Goal: Check status: Check status

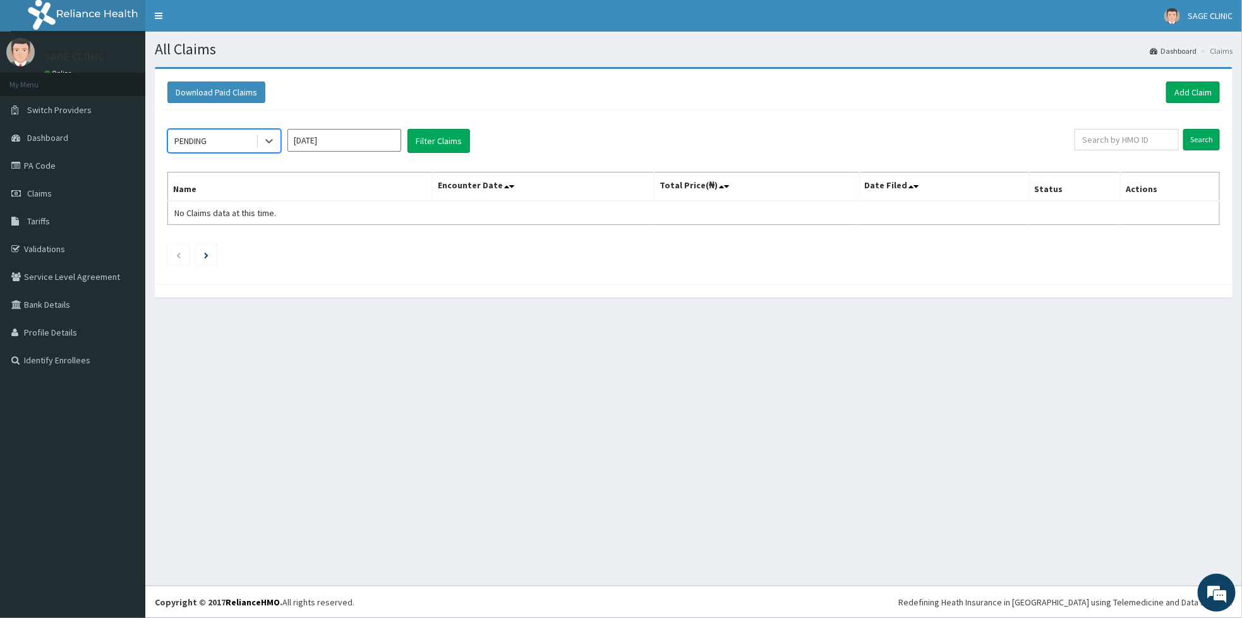
click at [269, 149] on div at bounding box center [269, 141] width 23 height 23
click at [198, 195] on div "Approved" at bounding box center [224, 194] width 114 height 23
click at [447, 144] on button "Filter Claims" at bounding box center [439, 141] width 63 height 24
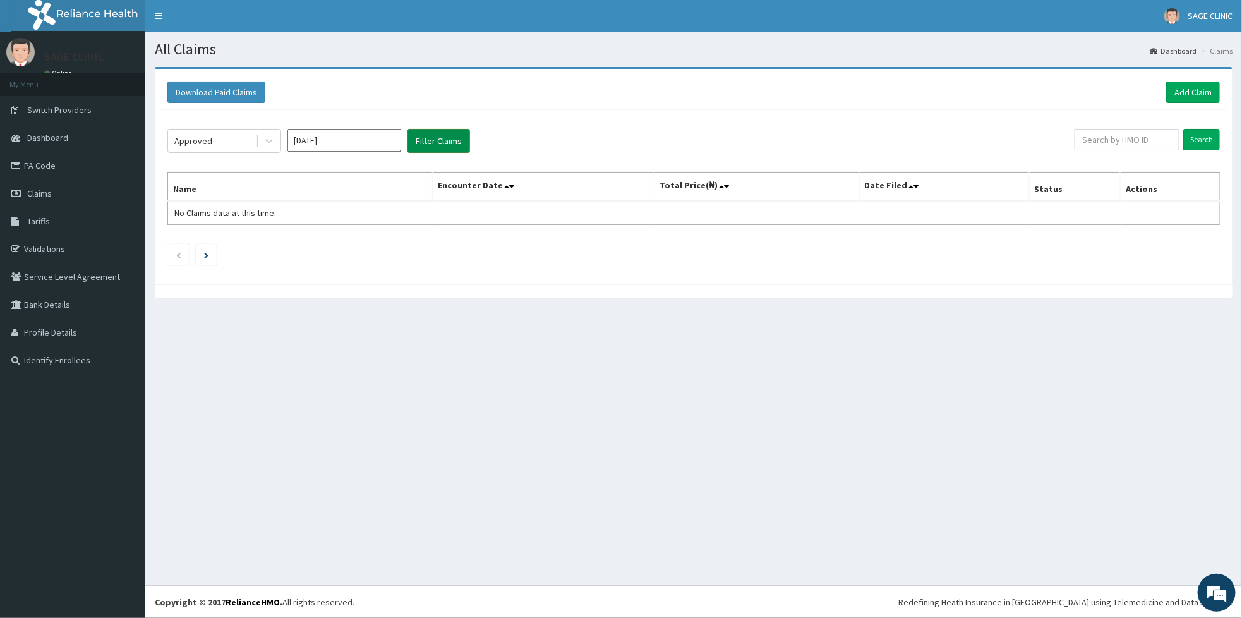
click at [447, 144] on button "Filter Claims" at bounding box center [439, 141] width 63 height 24
click at [394, 141] on input "[DATE]" at bounding box center [345, 140] width 114 height 23
click at [370, 218] on div "Jun" at bounding box center [381, 220] width 25 height 23
click at [434, 144] on button "Filter Claims" at bounding box center [439, 141] width 63 height 24
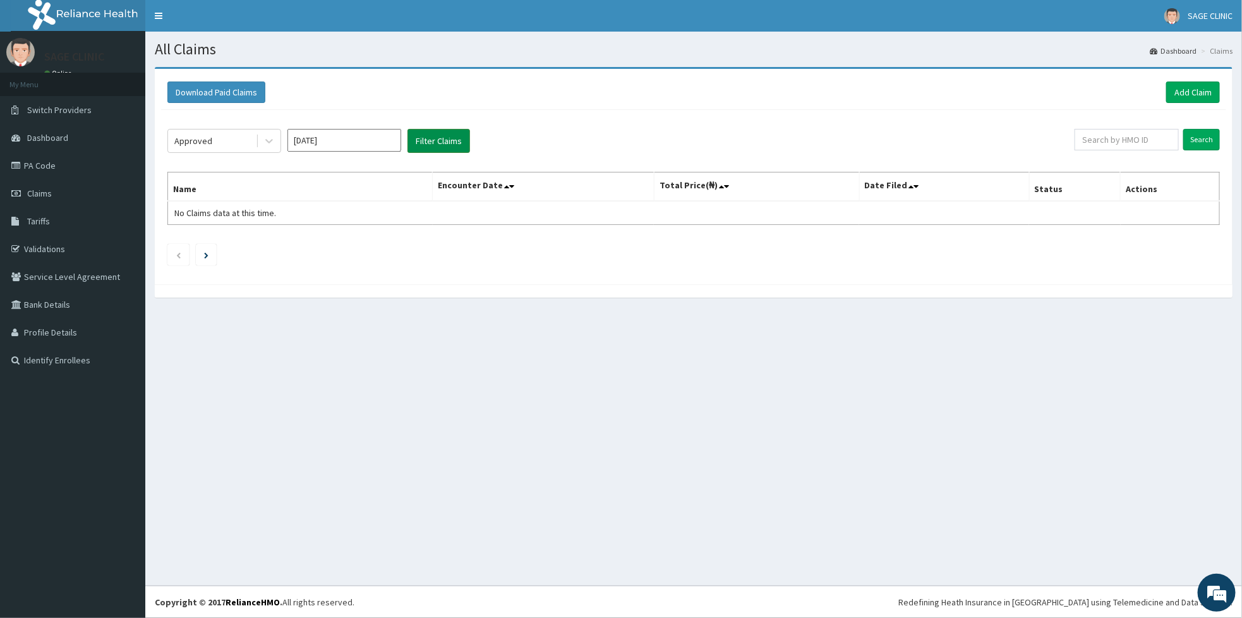
click at [434, 144] on button "Filter Claims" at bounding box center [439, 141] width 63 height 24
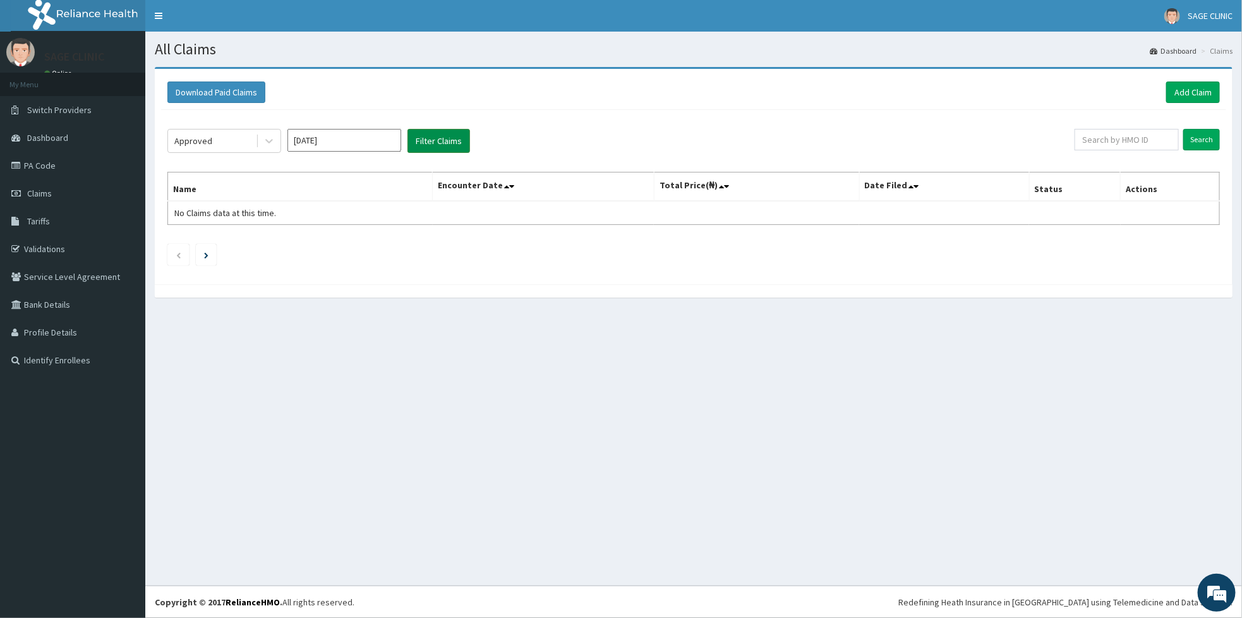
click at [434, 144] on button "Filter Claims" at bounding box center [439, 141] width 63 height 24
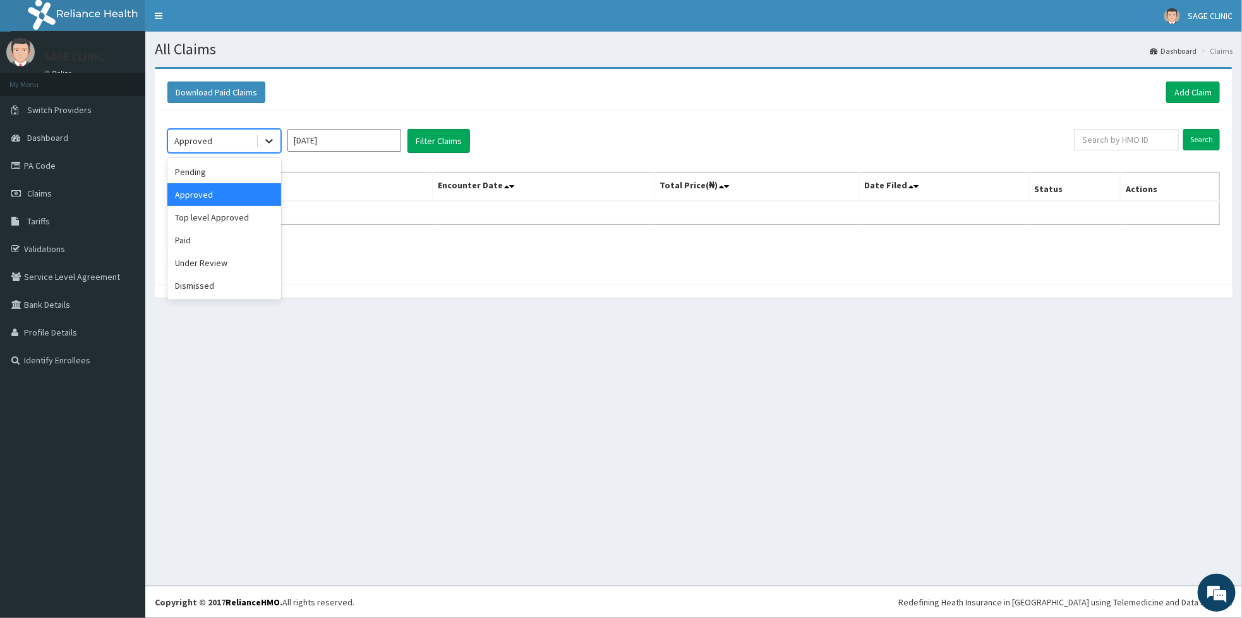
click at [272, 145] on icon at bounding box center [269, 141] width 13 height 13
click at [266, 235] on div "Paid" at bounding box center [224, 240] width 114 height 23
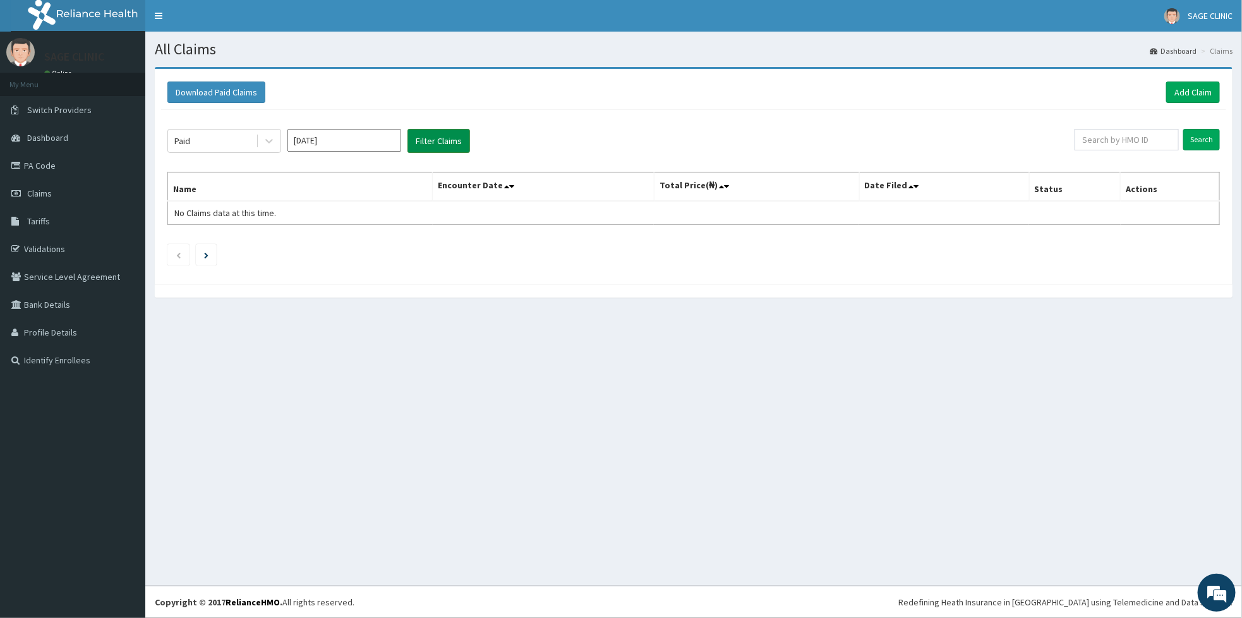
click at [416, 142] on button "Filter Claims" at bounding box center [439, 141] width 63 height 24
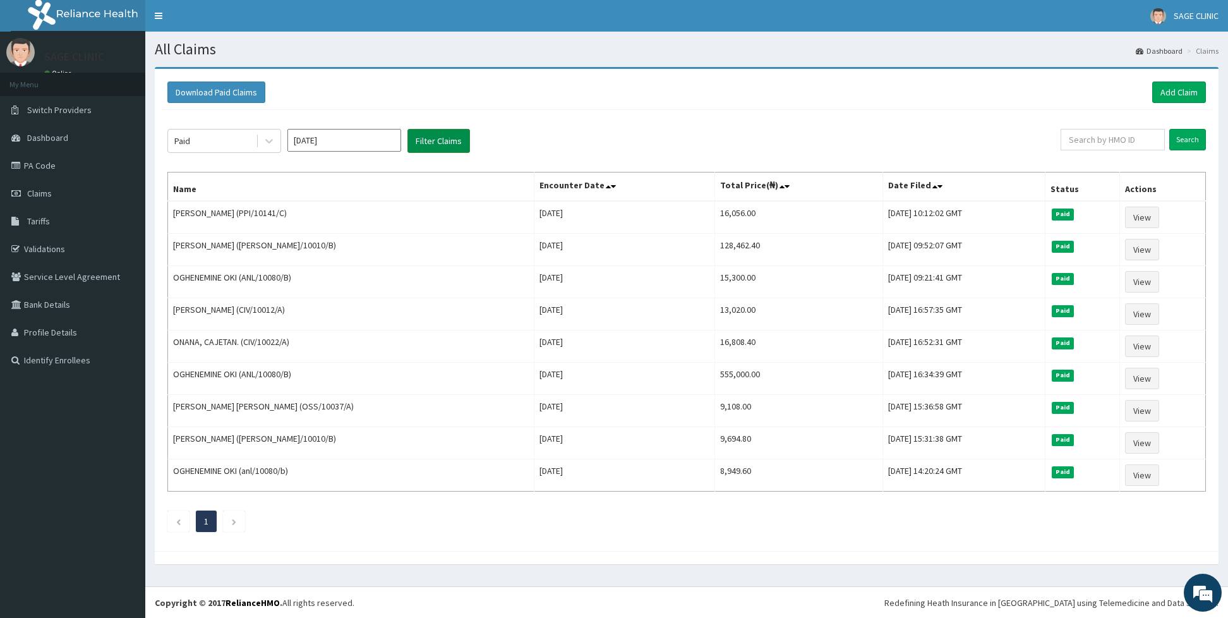
click at [416, 142] on button "Filter Claims" at bounding box center [439, 141] width 63 height 24
click at [359, 147] on input "[DATE]" at bounding box center [345, 140] width 114 height 23
click at [320, 239] on div "[DATE] Aug Sep" at bounding box center [344, 246] width 112 height 26
click at [319, 243] on div "[DATE]" at bounding box center [306, 245] width 25 height 23
click at [419, 143] on button "Filter Claims" at bounding box center [439, 141] width 63 height 24
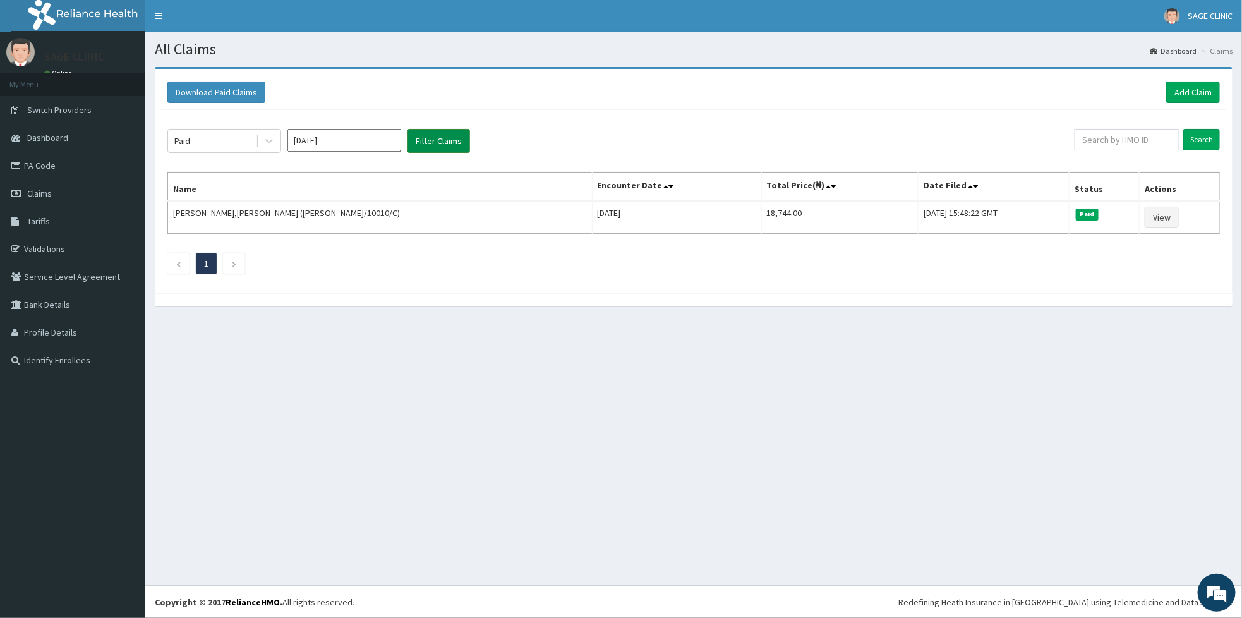
click at [419, 143] on button "Filter Claims" at bounding box center [439, 141] width 63 height 24
click at [342, 150] on input "[DATE]" at bounding box center [345, 140] width 114 height 23
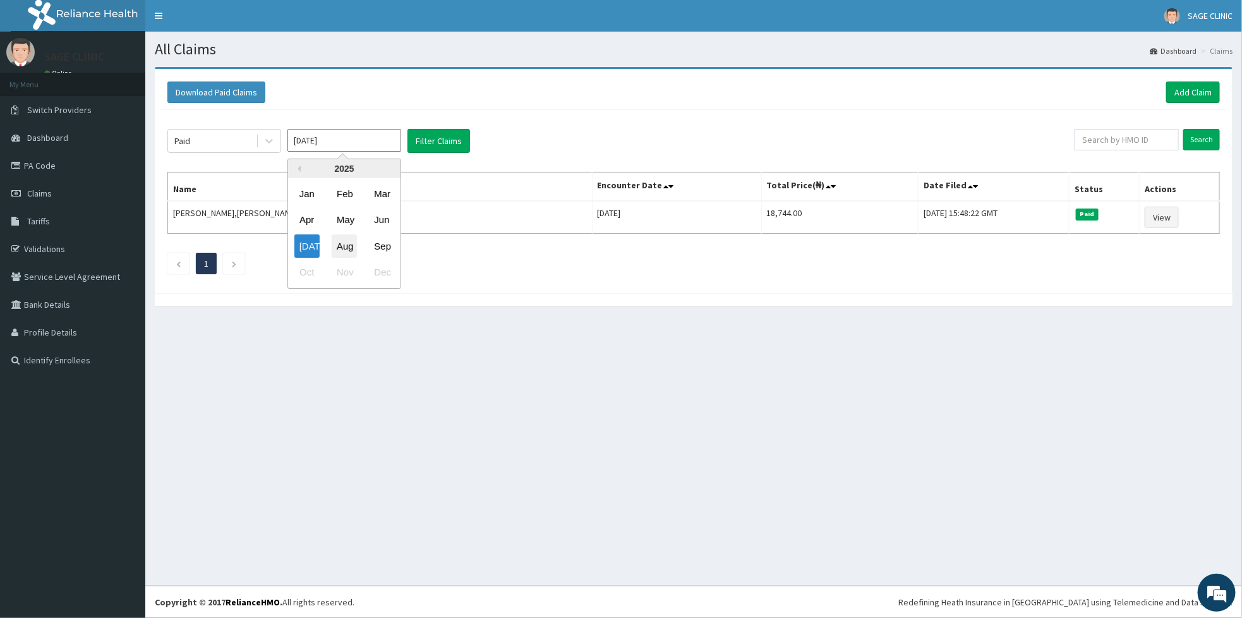
click at [355, 241] on div "Aug" at bounding box center [344, 245] width 25 height 23
click at [427, 143] on button "Filter Claims" at bounding box center [439, 141] width 63 height 24
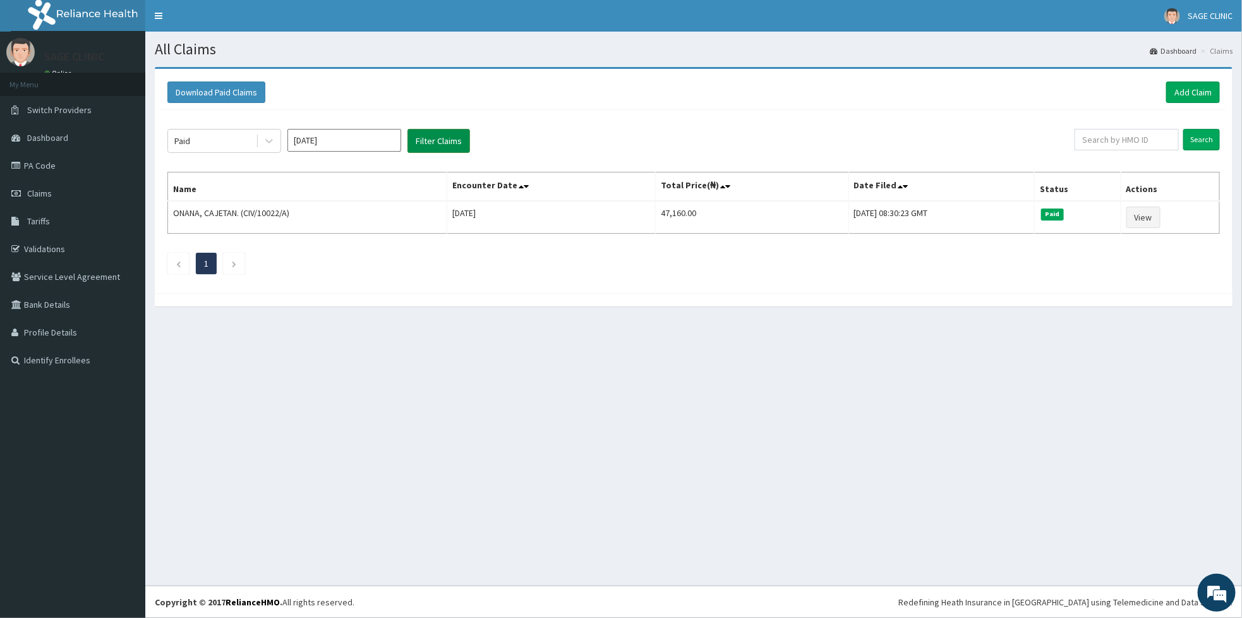
click at [427, 143] on button "Filter Claims" at bounding box center [439, 141] width 63 height 24
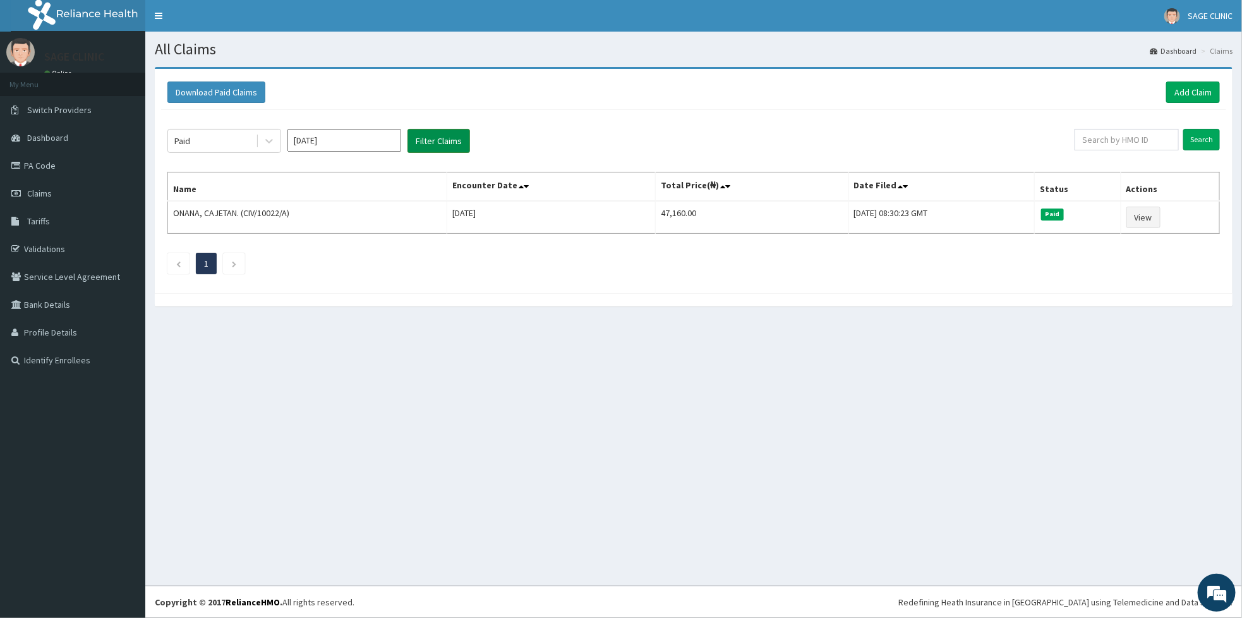
click at [427, 143] on button "Filter Claims" at bounding box center [439, 141] width 63 height 24
click at [381, 149] on input "[DATE]" at bounding box center [345, 140] width 114 height 23
click at [393, 247] on div "Sep" at bounding box center [381, 245] width 25 height 23
type input "[DATE]"
click at [389, 149] on input "[DATE]" at bounding box center [345, 140] width 114 height 23
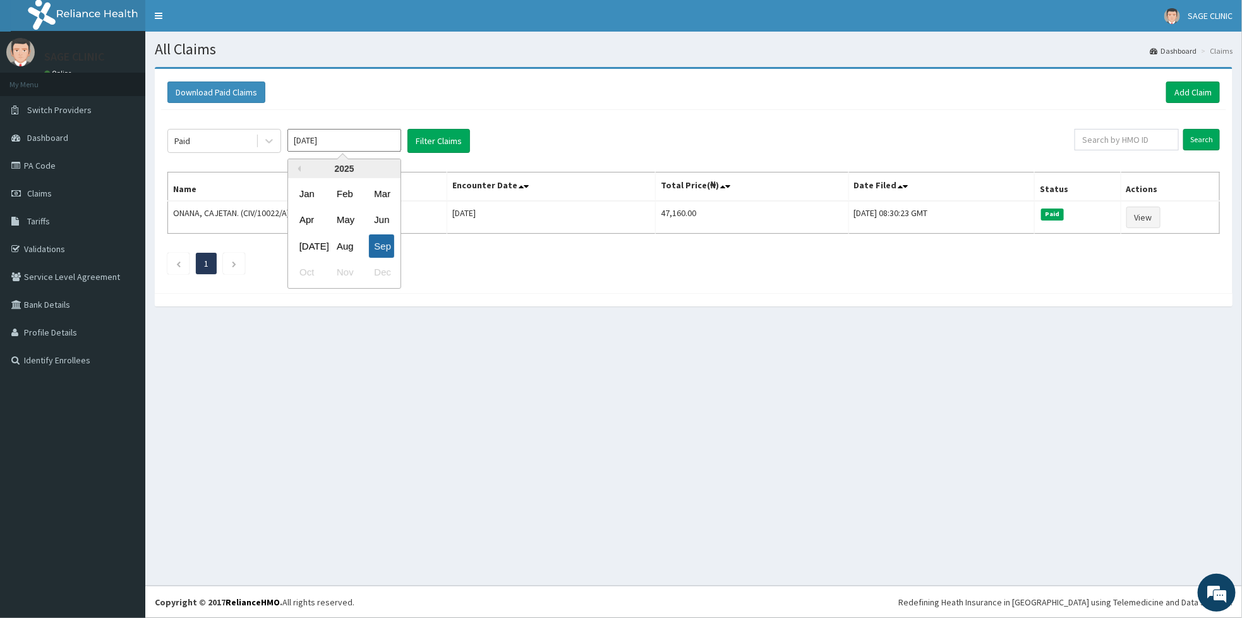
click at [378, 236] on div "Sep" at bounding box center [381, 245] width 25 height 23
click at [425, 137] on button "Filter Claims" at bounding box center [439, 141] width 63 height 24
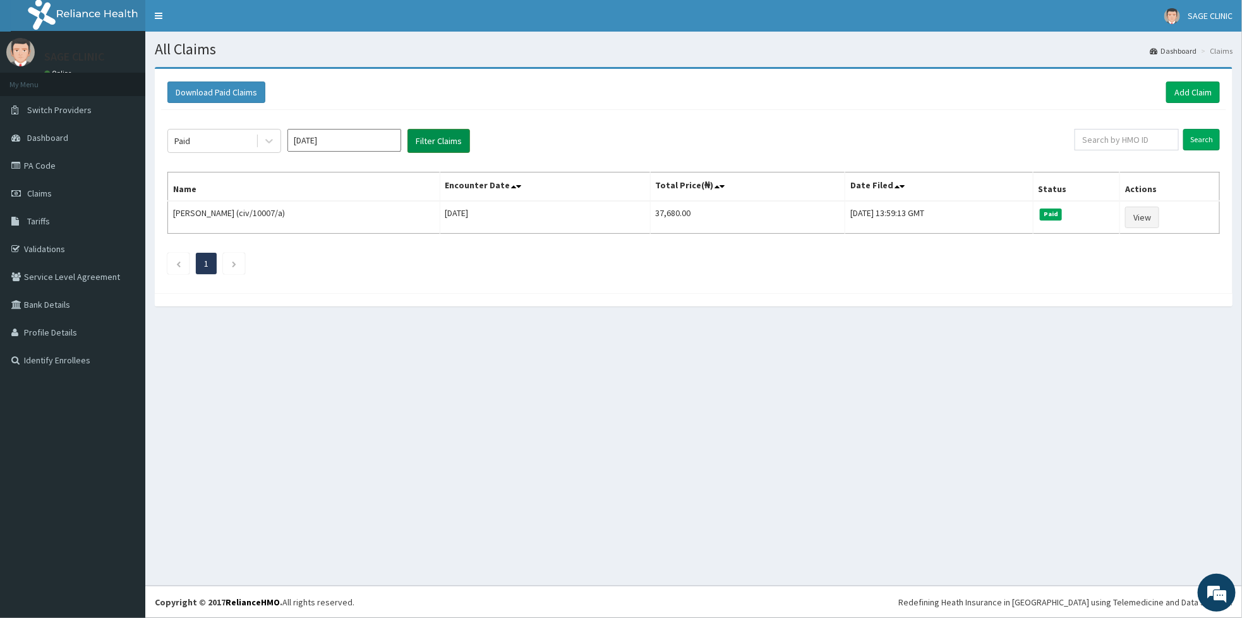
click at [425, 137] on button "Filter Claims" at bounding box center [439, 141] width 63 height 24
